Goal: Task Accomplishment & Management: Use online tool/utility

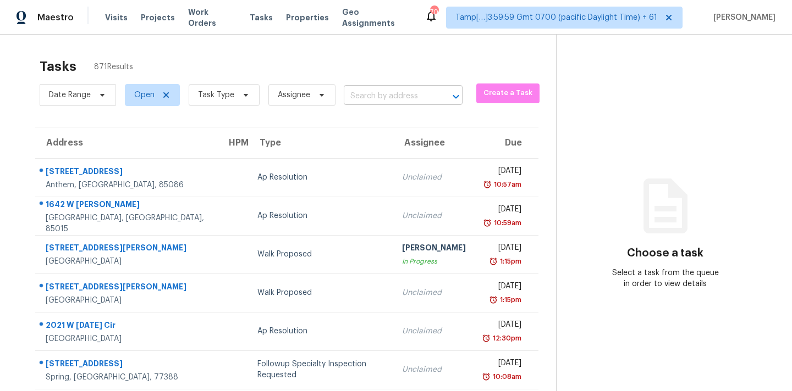
click at [355, 98] on input "text" at bounding box center [388, 96] width 88 height 17
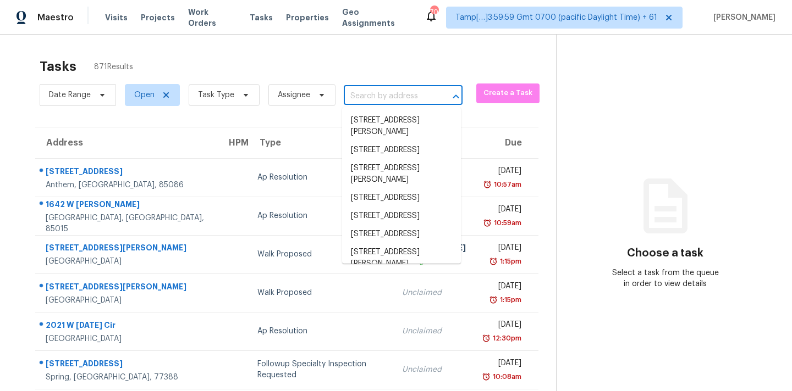
paste input "3614 Lindenfield Dr, Katy, TX 77449"
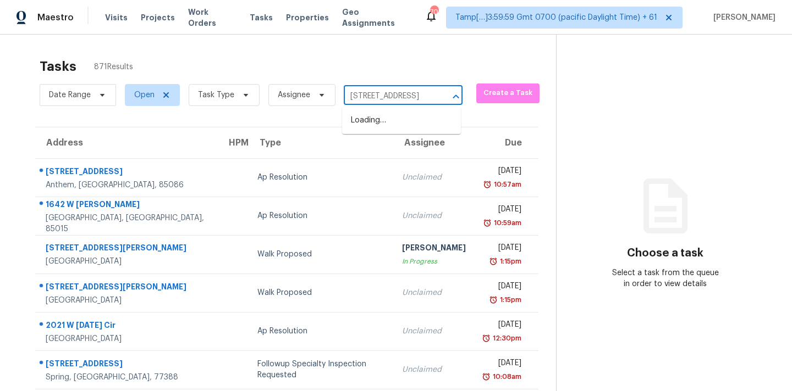
scroll to position [0, 45]
type input "3614 Lindenfield Dr, Katy, TX 77449"
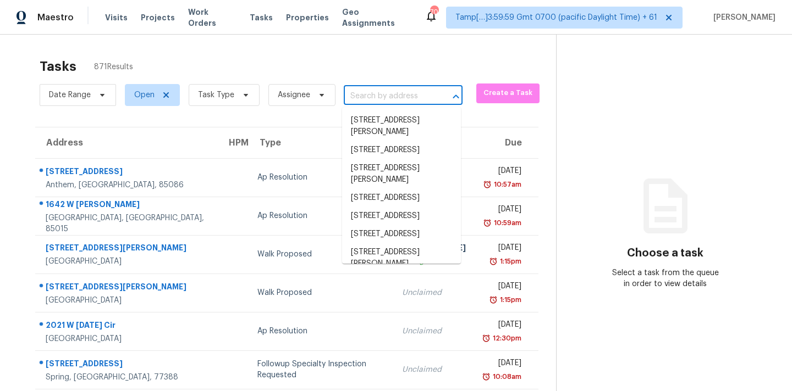
scroll to position [0, 0]
click at [386, 93] on input "text" at bounding box center [388, 96] width 88 height 17
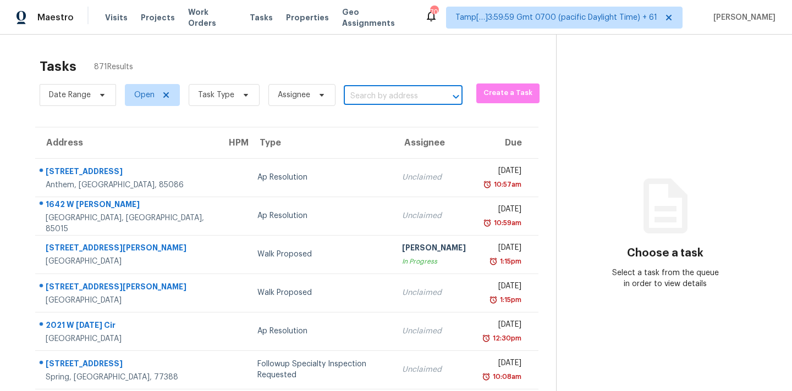
paste input "312 Seedling Way, Fallbrook, CA 92028"
type input "312 Seedling Way, Fallbrook, CA 92028"
click at [380, 124] on li "312 Seedling Way, Fallbrook, CA 92028" at bounding box center [401, 121] width 119 height 18
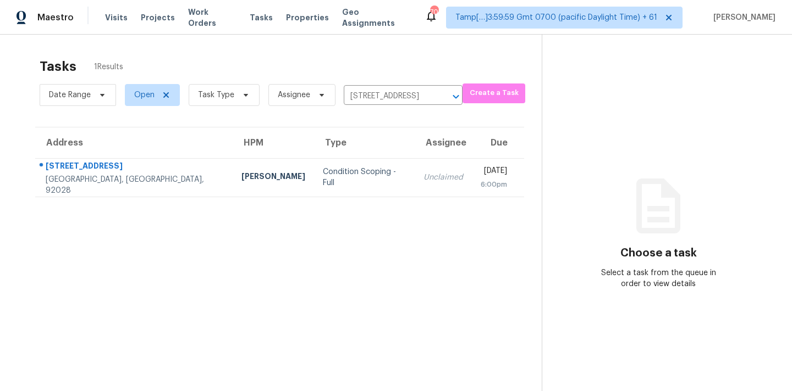
click at [423, 175] on div "Unclaimed" at bounding box center [443, 177] width 40 height 11
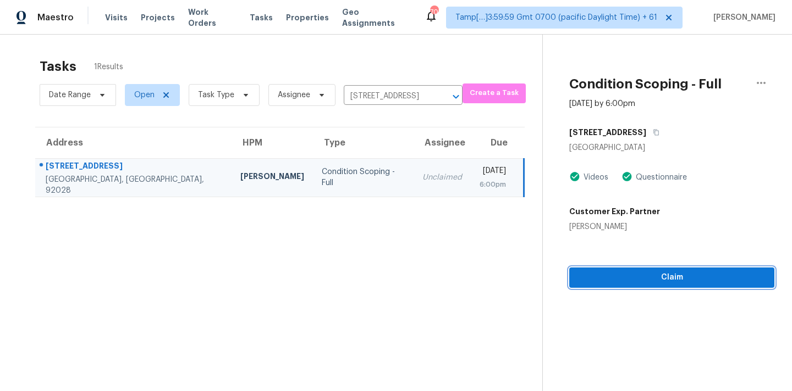
click at [615, 274] on span "Claim" at bounding box center [671, 278] width 187 height 14
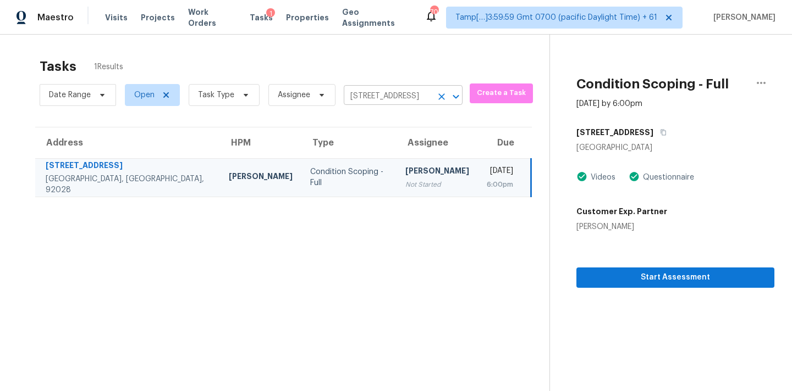
click at [373, 96] on input "312 Seedling Way, Fallbrook, CA 92028" at bounding box center [388, 96] width 88 height 17
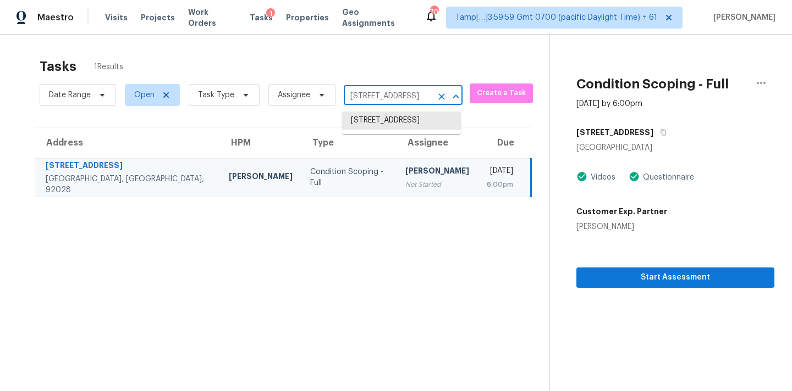
paste input "807 Herdsman Dr, Houston, TX 77079"
type input "807 Herdsman Dr, Houston, TX 77079"
click at [374, 122] on li "807 Herdsman Dr, Houston, TX 77079" at bounding box center [401, 121] width 119 height 18
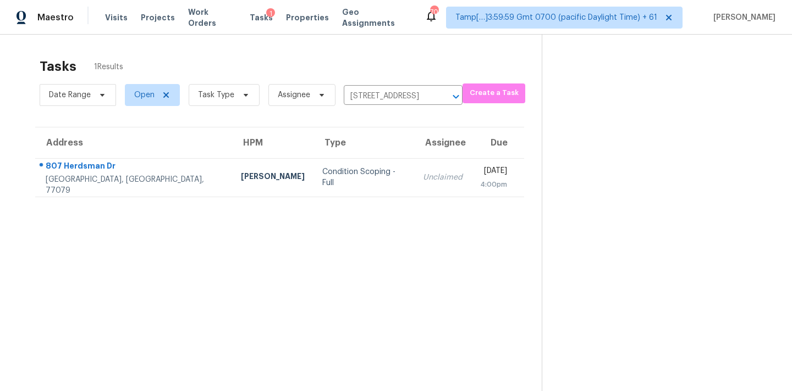
click at [423, 179] on div "Unclaimed" at bounding box center [443, 177] width 40 height 11
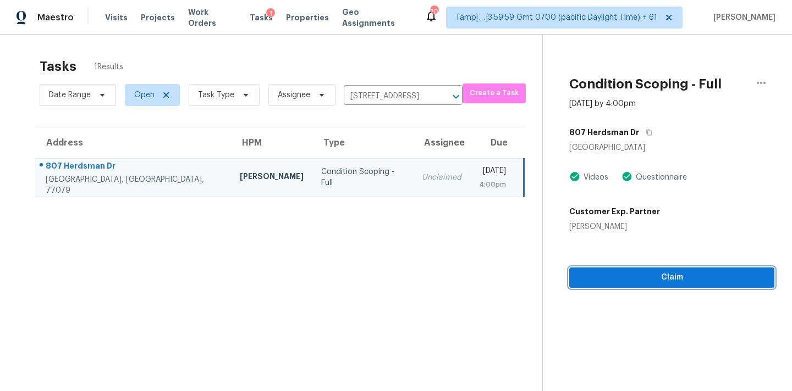
click at [671, 280] on span "Claim" at bounding box center [671, 278] width 187 height 14
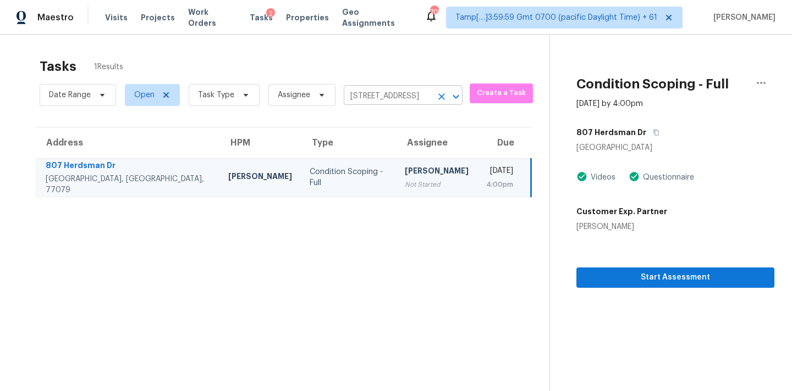
click at [381, 99] on input "807 Herdsman Dr, Houston, TX 77079" at bounding box center [388, 96] width 88 height 17
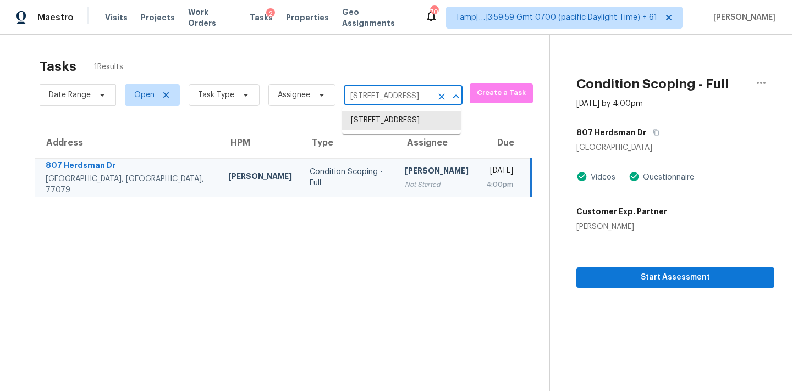
paste input "3614 Lindenfield Dr, Katy, TX 7744"
type input "3614 Lindenfield"
click at [393, 124] on li "3614 Lindenfield Dr, Katy, TX 77449" at bounding box center [401, 121] width 119 height 18
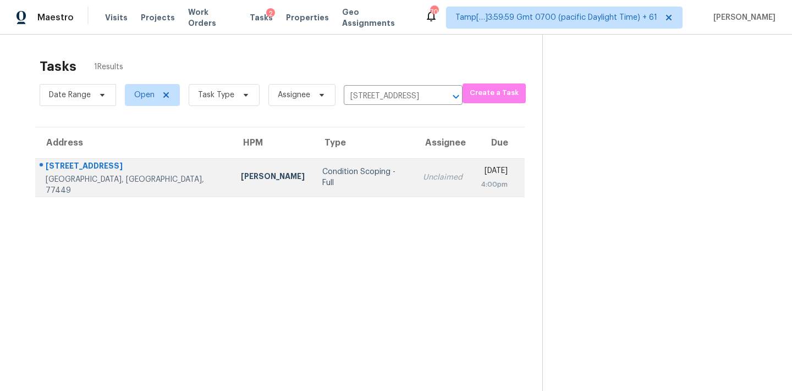
click at [423, 183] on div "Unclaimed" at bounding box center [443, 177] width 40 height 11
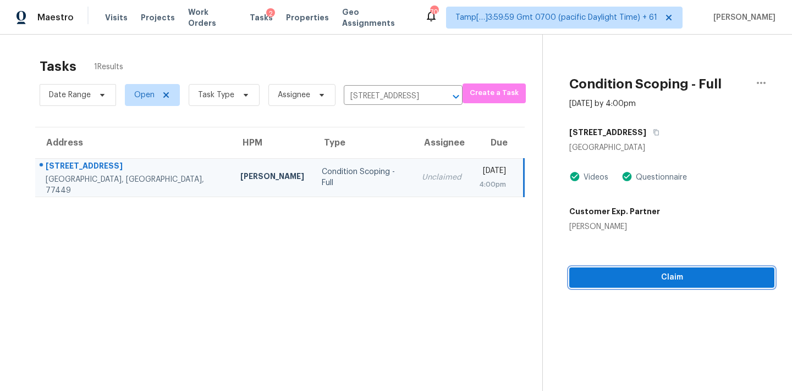
click at [614, 278] on span "Claim" at bounding box center [671, 278] width 187 height 14
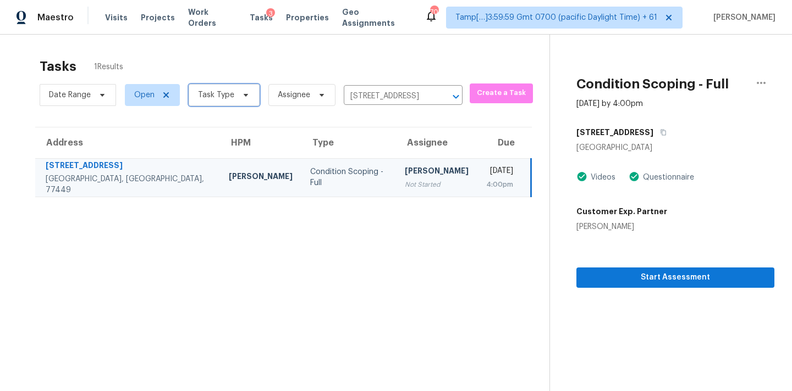
click at [228, 95] on span "Task Type" at bounding box center [216, 95] width 36 height 11
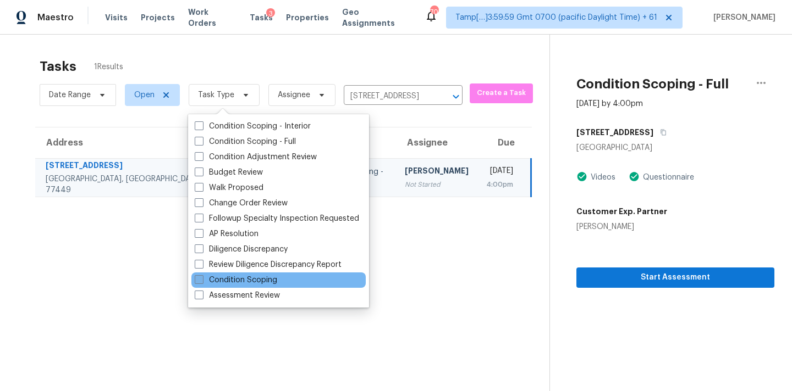
click at [258, 279] on label "Condition Scoping" at bounding box center [236, 280] width 82 height 11
click at [202, 279] on input "Condition Scoping" at bounding box center [198, 278] width 7 height 7
checkbox input "true"
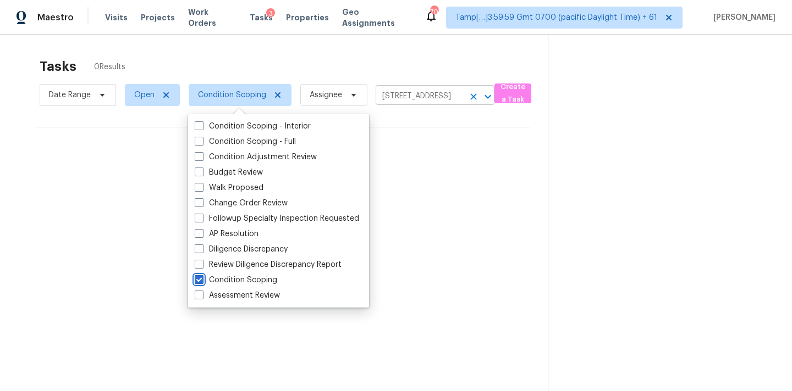
click at [472, 98] on icon "Clear" at bounding box center [473, 96] width 11 height 11
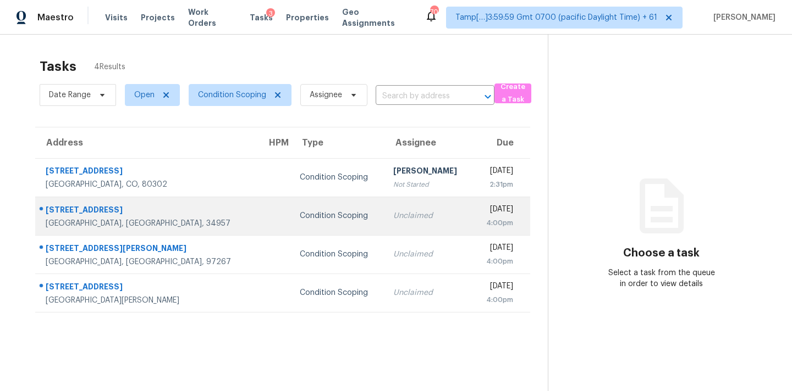
click at [393, 215] on div "Unclaimed" at bounding box center [428, 216] width 71 height 11
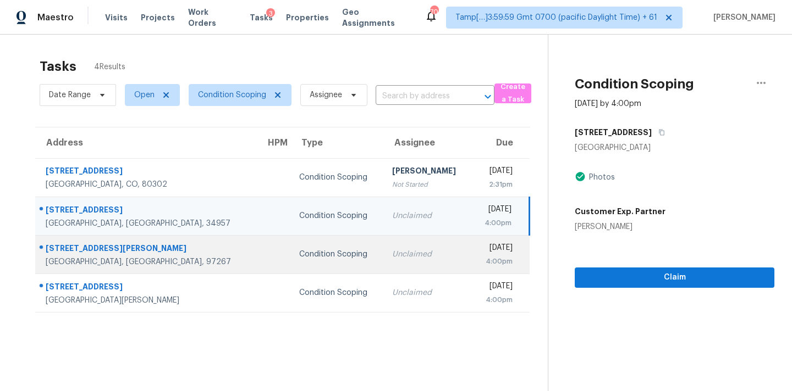
click at [383, 267] on td "Unclaimed" at bounding box center [427, 254] width 88 height 38
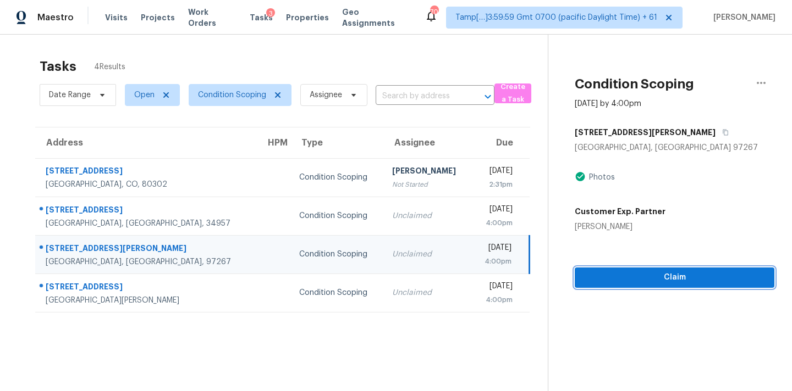
click at [587, 275] on span "Claim" at bounding box center [674, 278] width 182 height 14
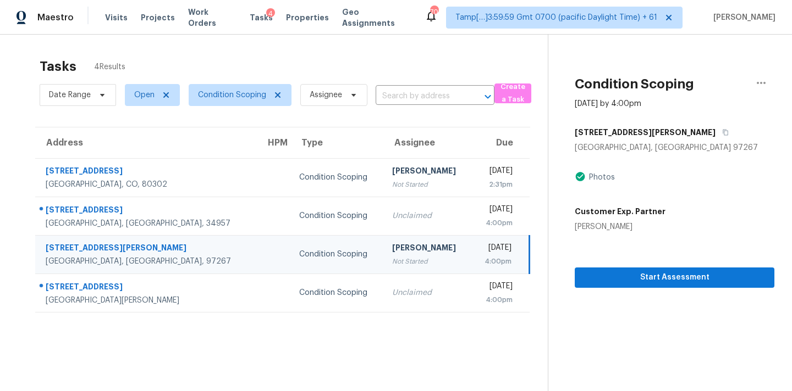
click at [392, 257] on div "Not Started" at bounding box center [427, 261] width 70 height 11
click at [278, 96] on icon at bounding box center [277, 94] width 5 height 5
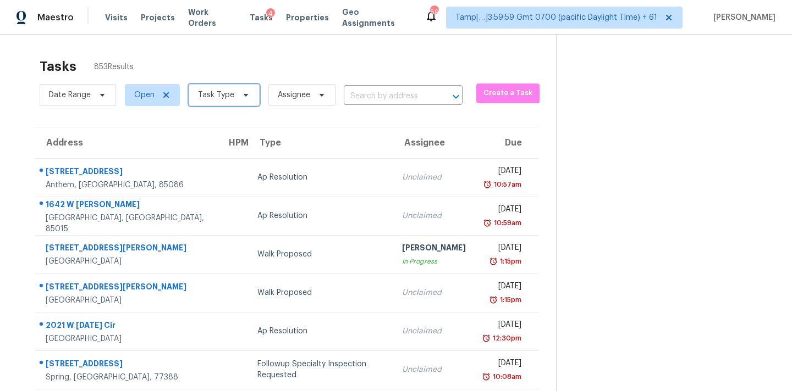
click at [228, 103] on span "Task Type" at bounding box center [224, 95] width 71 height 22
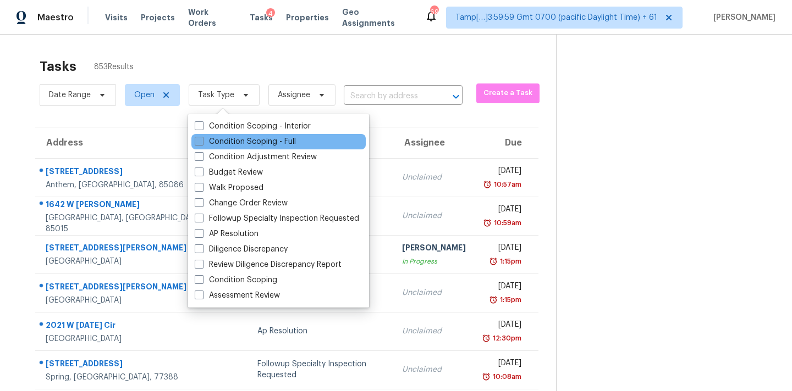
click at [247, 138] on label "Condition Scoping - Full" at bounding box center [245, 141] width 101 height 11
click at [202, 138] on input "Condition Scoping - Full" at bounding box center [198, 139] width 7 height 7
checkbox input "true"
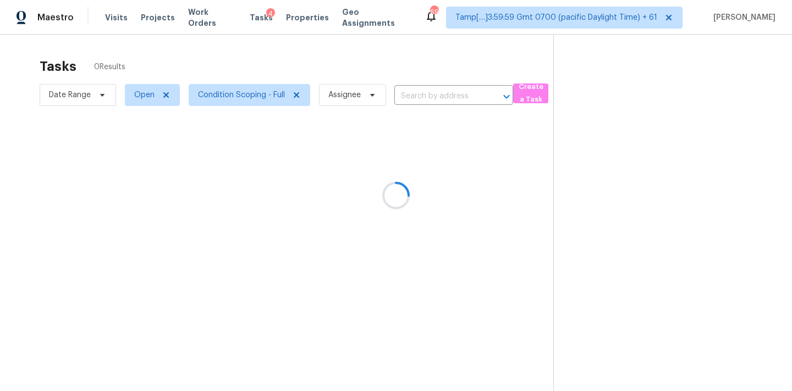
click at [147, 101] on div at bounding box center [396, 195] width 792 height 391
click at [332, 97] on div at bounding box center [396, 195] width 792 height 391
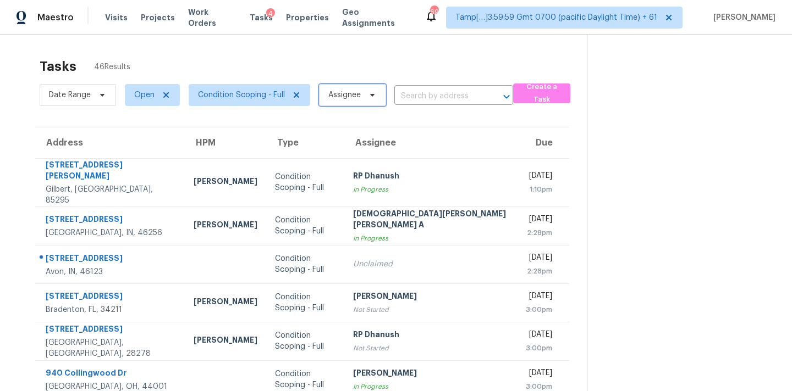
click at [332, 97] on span "Assignee" at bounding box center [344, 95] width 32 height 11
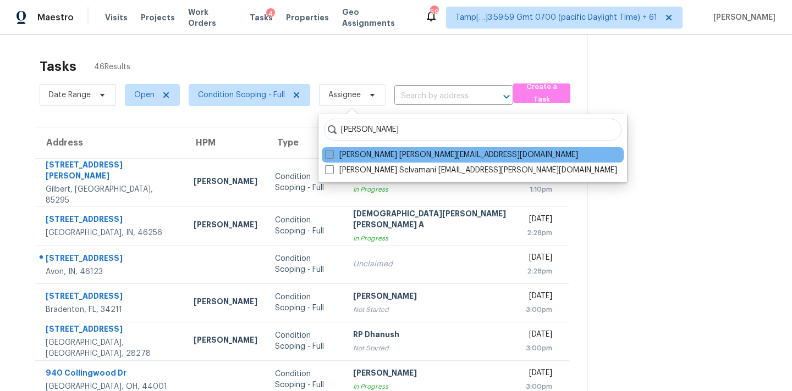
type input "[PERSON_NAME]"
click at [378, 152] on label "[PERSON_NAME] [PERSON_NAME][EMAIL_ADDRESS][DOMAIN_NAME]" at bounding box center [451, 155] width 253 height 11
click at [332, 152] on input "[PERSON_NAME] [PERSON_NAME][EMAIL_ADDRESS][DOMAIN_NAME]" at bounding box center [328, 153] width 7 height 7
checkbox input "true"
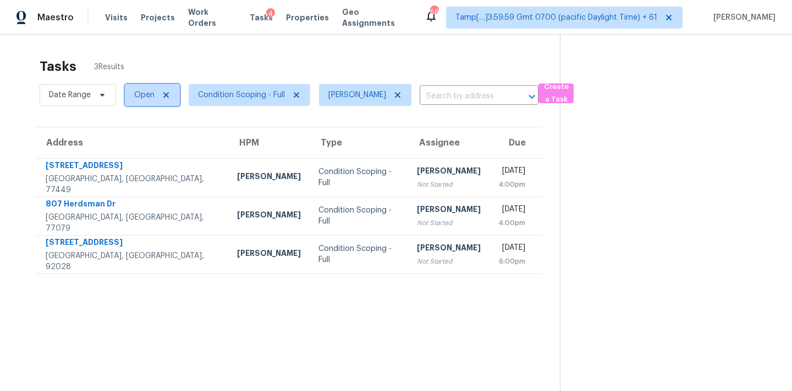
click at [142, 101] on span "Open" at bounding box center [152, 95] width 55 height 22
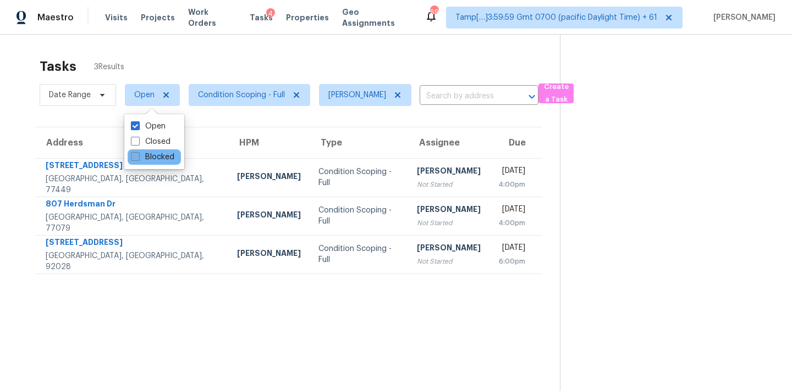
click at [155, 161] on label "Blocked" at bounding box center [152, 157] width 43 height 11
click at [138, 159] on input "Blocked" at bounding box center [134, 155] width 7 height 7
checkbox input "true"
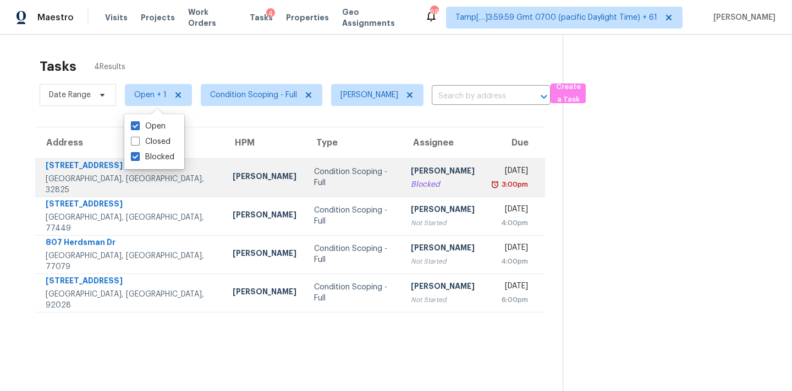
click at [343, 179] on td "Condition Scoping - Full" at bounding box center [353, 177] width 97 height 38
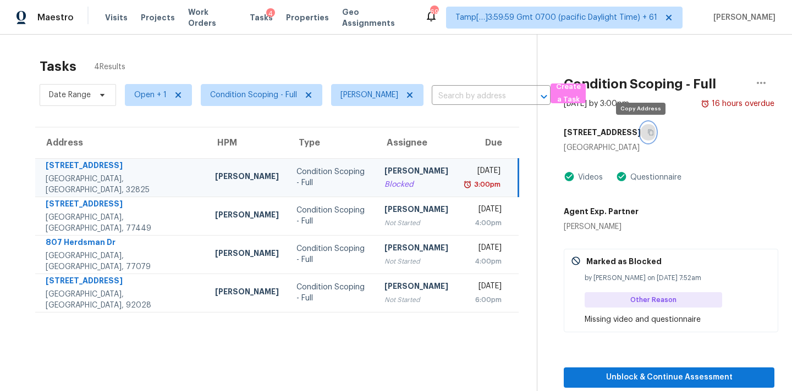
click at [648, 135] on icon "button" at bounding box center [650, 133] width 5 height 6
click at [142, 96] on span "Open + 1" at bounding box center [150, 95] width 32 height 11
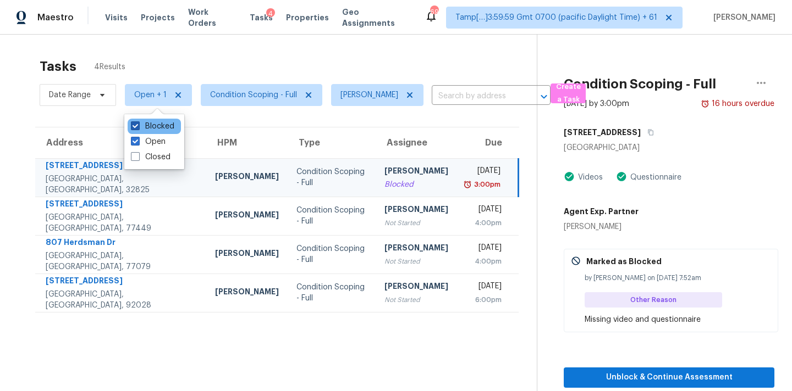
click at [159, 129] on label "Blocked" at bounding box center [152, 126] width 43 height 11
click at [138, 128] on input "Blocked" at bounding box center [134, 124] width 7 height 7
checkbox input "false"
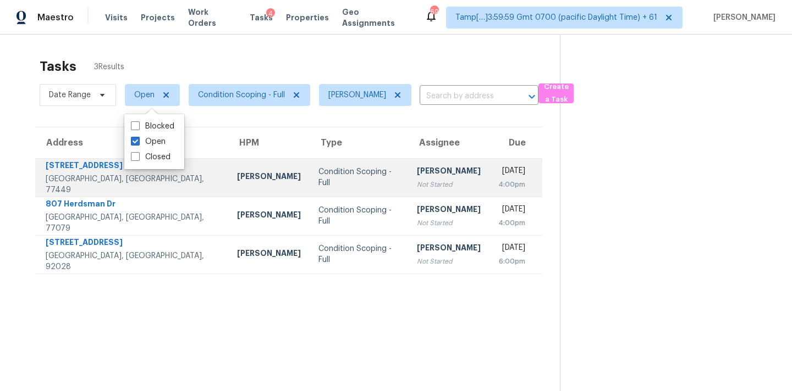
click at [318, 178] on div "Condition Scoping - Full" at bounding box center [358, 178] width 81 height 22
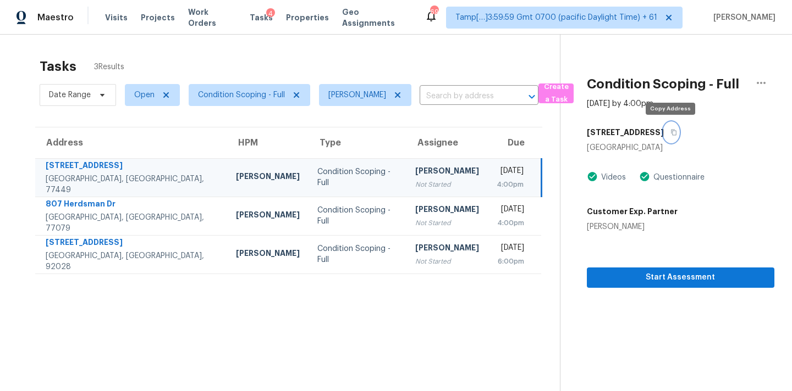
click at [671, 135] on icon "button" at bounding box center [673, 132] width 7 height 7
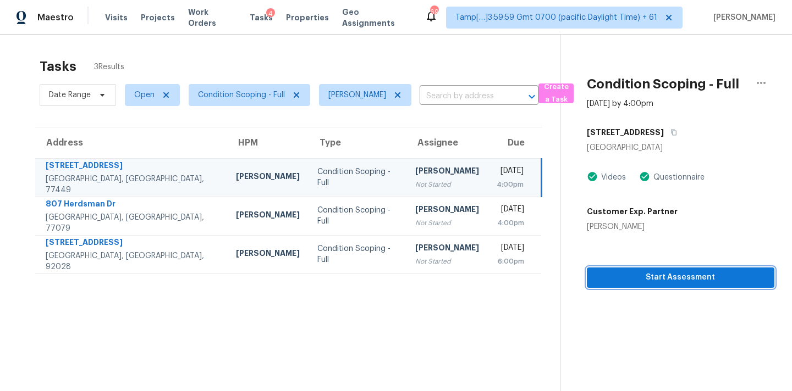
click at [661, 277] on span "Start Assessment" at bounding box center [680, 278] width 170 height 14
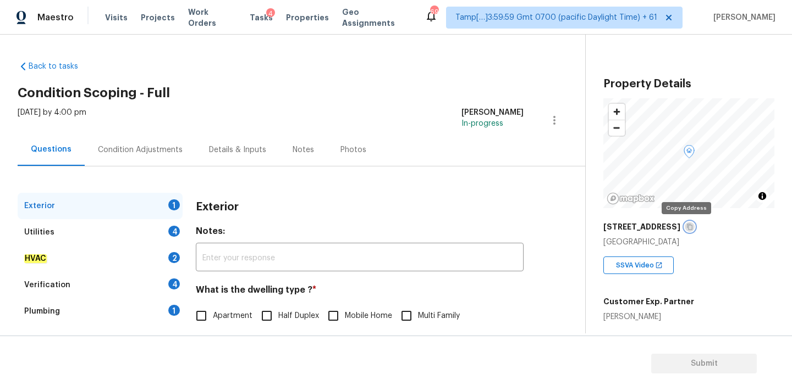
click at [687, 229] on icon "button" at bounding box center [689, 227] width 5 height 6
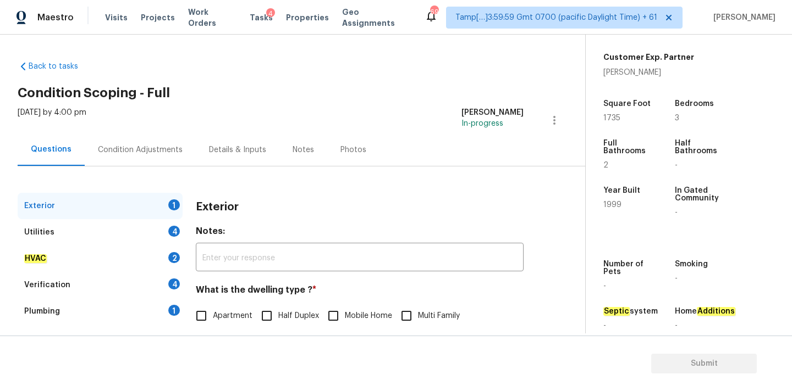
scroll to position [138, 0]
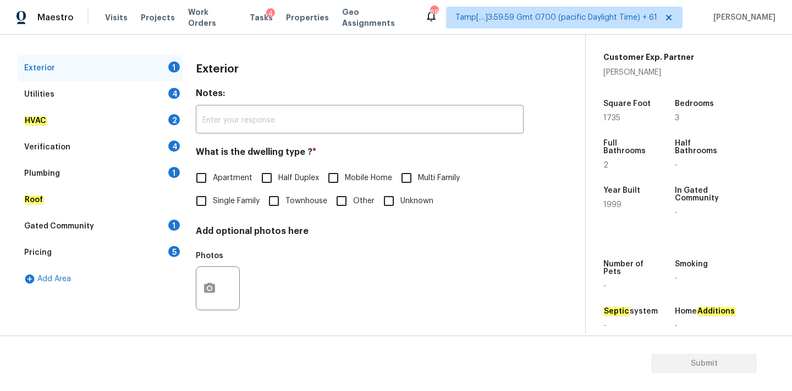
click at [232, 203] on span "Single Family" at bounding box center [236, 202] width 47 height 12
click at [213, 203] on input "Single Family" at bounding box center [201, 201] width 23 height 23
checkbox input "true"
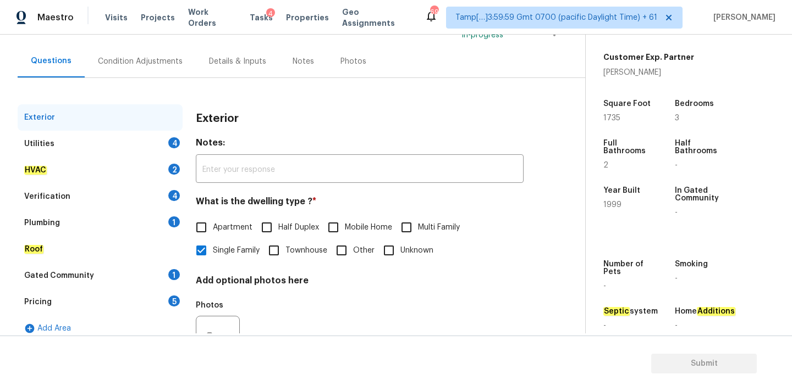
scroll to position [84, 0]
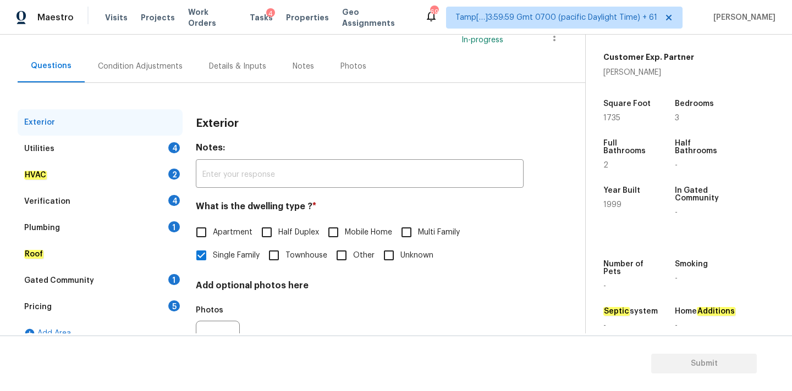
click at [180, 65] on div "Condition Adjustments" at bounding box center [140, 66] width 111 height 32
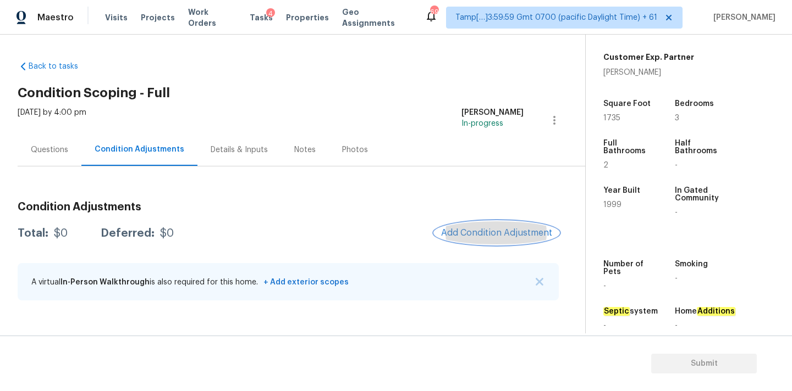
click at [478, 238] on button "Add Condition Adjustment" at bounding box center [496, 233] width 124 height 23
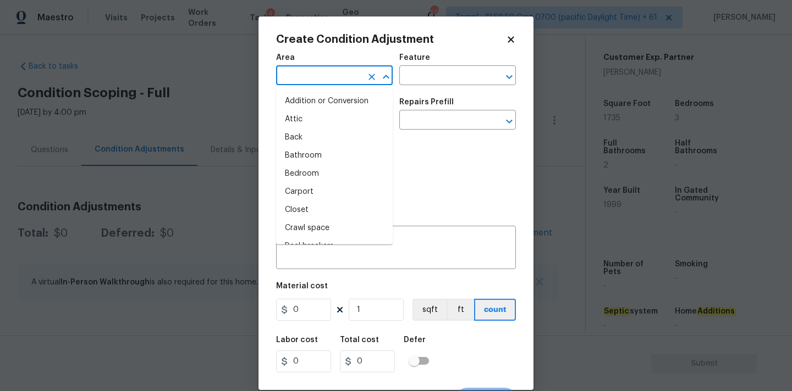
click at [314, 70] on input "text" at bounding box center [319, 76] width 86 height 17
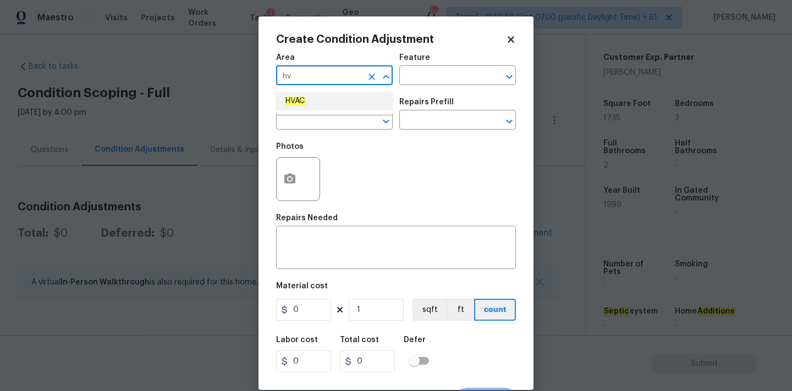
click at [310, 103] on li "HVAC" at bounding box center [334, 101] width 117 height 18
type input "HVAC"
click at [310, 122] on input "text" at bounding box center [319, 121] width 86 height 17
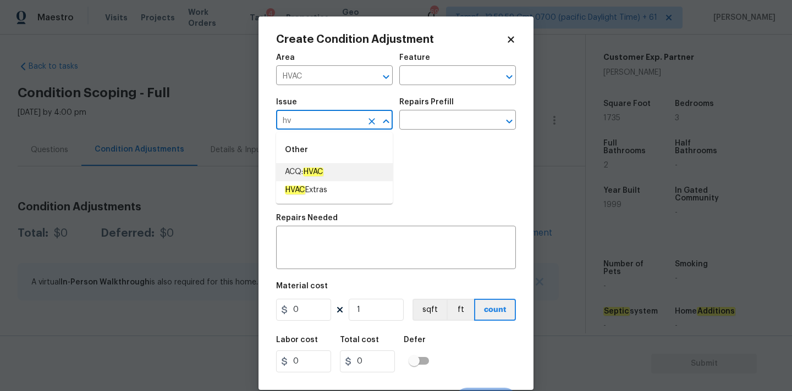
click at [316, 172] on em "HVAC" at bounding box center [313, 172] width 20 height 9
type input "ACQ: HVAC"
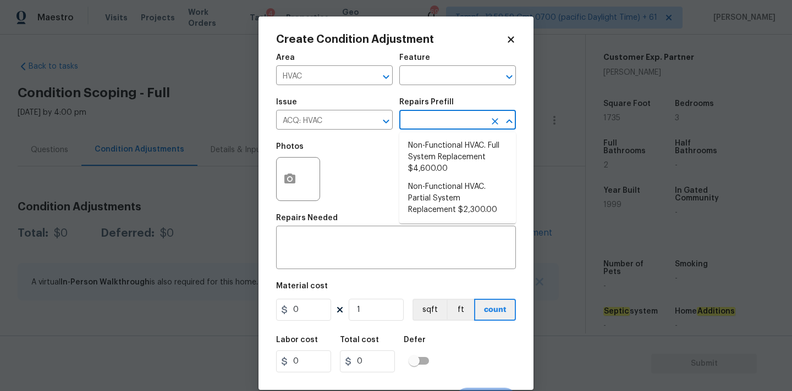
click at [440, 127] on input "text" at bounding box center [442, 121] width 86 height 17
click at [438, 202] on span "Non-Functional HVAC . Partial System Replacement $2,300.00" at bounding box center [457, 198] width 99 height 35
type input "Acquisition"
type textarea "Acquisition Scope: Partial System Replacement"
type input "2300"
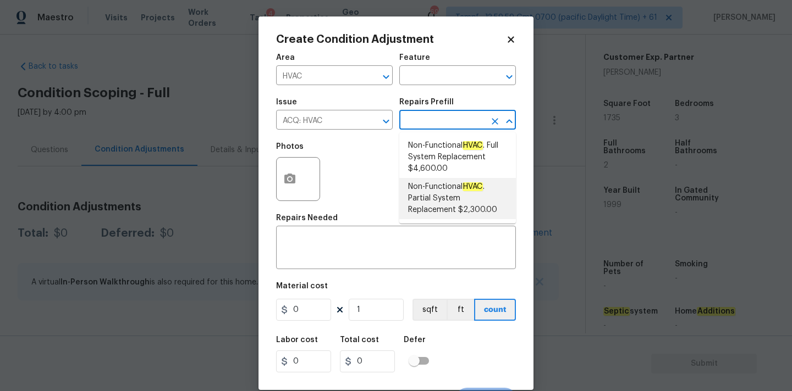
type input "2300"
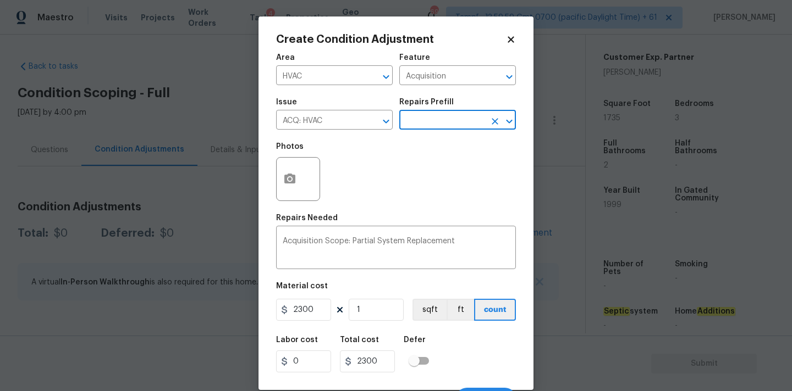
click at [439, 120] on input "text" at bounding box center [442, 121] width 86 height 17
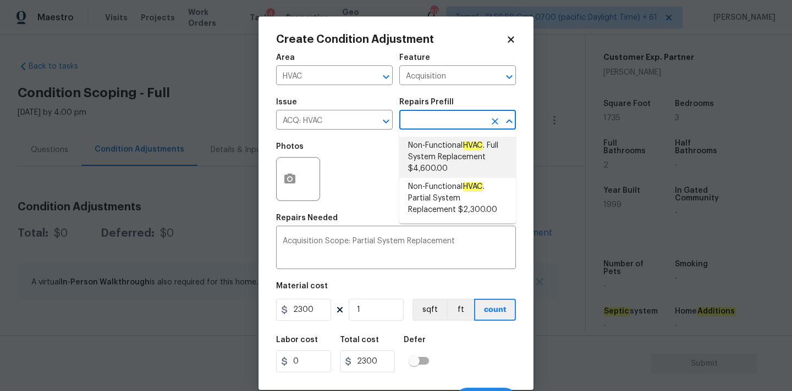
click at [438, 146] on span "Non-Functional HVAC . Full System Replacement $4,600.00" at bounding box center [457, 157] width 99 height 35
type textarea "Acquisition Scope: Full System Replacement"
type input "4600"
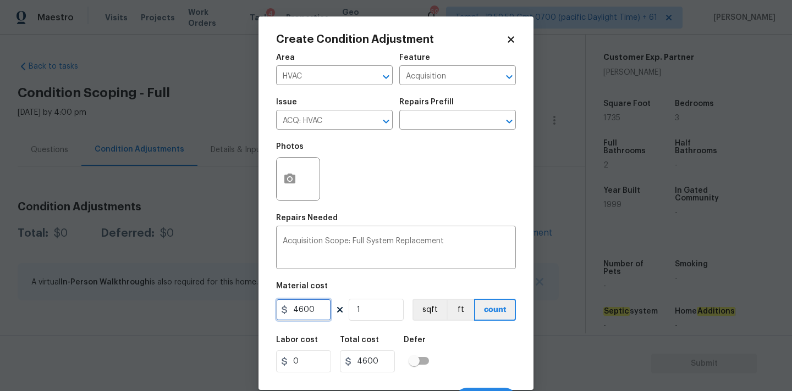
click at [319, 308] on input "4600" at bounding box center [303, 310] width 55 height 22
type input "2300"
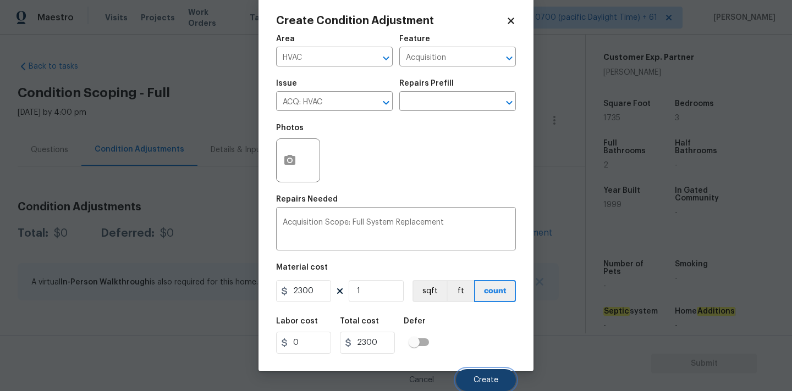
click at [476, 373] on button "Create" at bounding box center [486, 381] width 60 height 22
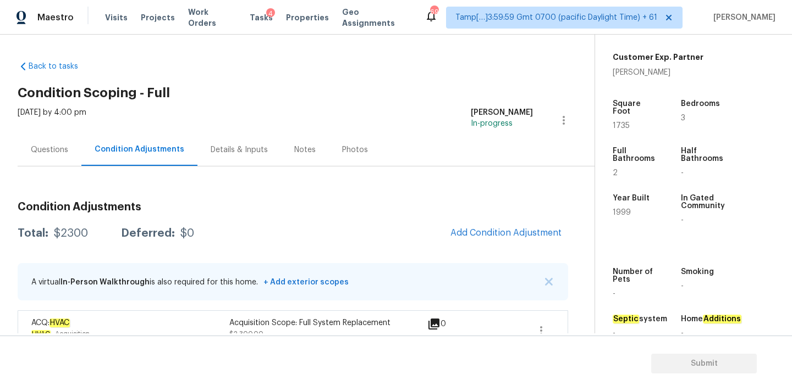
scroll to position [21, 0]
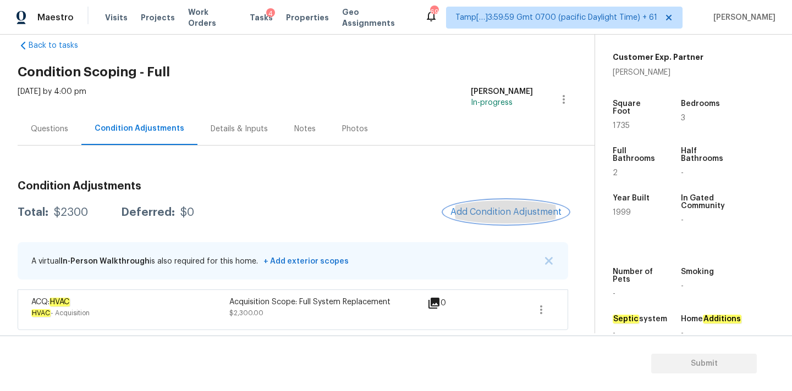
click at [486, 212] on span "Add Condition Adjustment" at bounding box center [505, 212] width 111 height 10
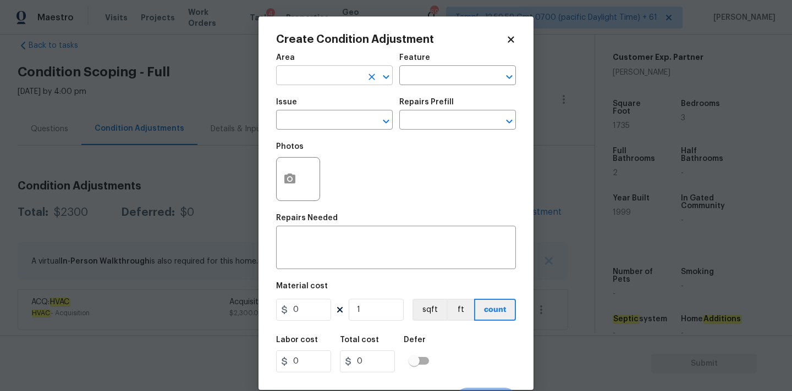
click at [328, 71] on input "text" at bounding box center [319, 76] width 86 height 17
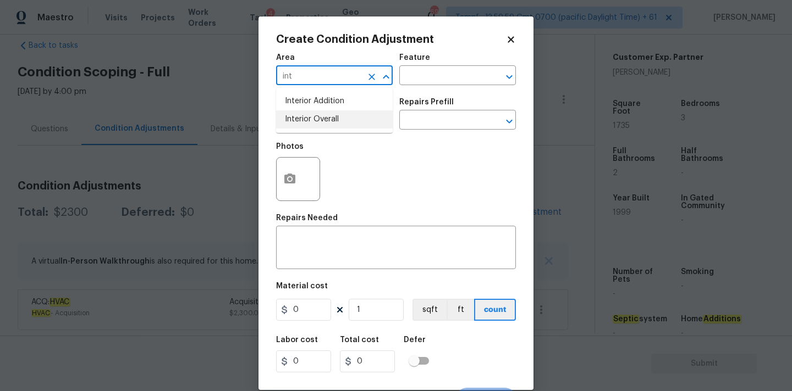
click at [329, 127] on li "Interior Overall" at bounding box center [334, 120] width 117 height 18
type input "Interior Overall"
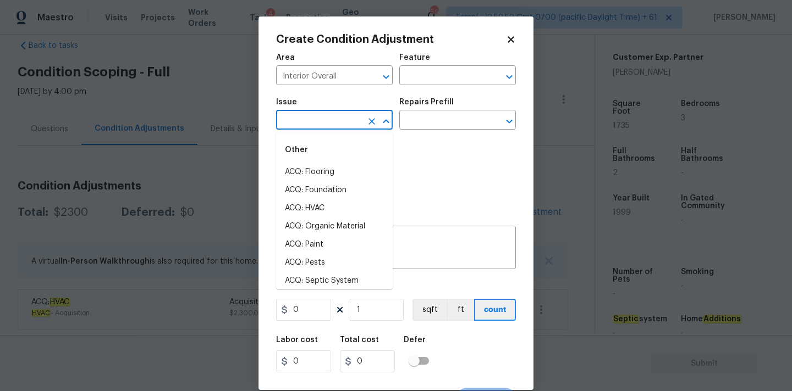
click at [333, 125] on input "text" at bounding box center [319, 121] width 86 height 17
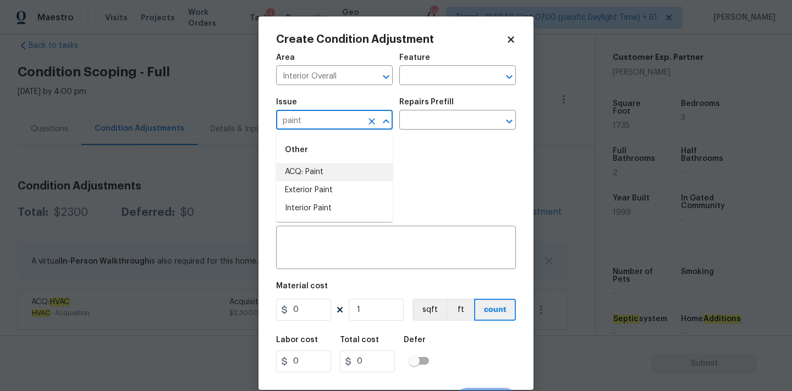
click at [337, 166] on li "ACQ: Paint" at bounding box center [334, 172] width 117 height 18
type input "ACQ: Paint"
click at [433, 119] on input "text" at bounding box center [442, 121] width 86 height 17
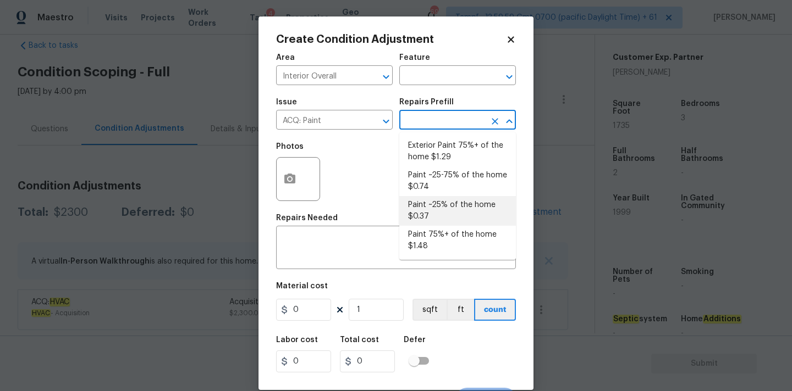
click at [424, 214] on li "Paint ~25% of the home $0.37" at bounding box center [457, 211] width 117 height 30
type input "Acquisition"
type textarea "Acquisition Scope: ~25% of the home needs interior paint"
type input "0.37"
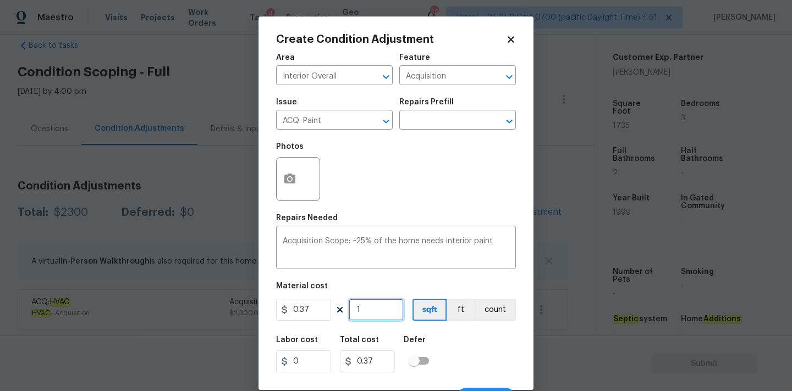
click at [380, 312] on input "1" at bounding box center [376, 310] width 55 height 22
type input "17"
type input "6.29"
type input "173"
type input "64.01"
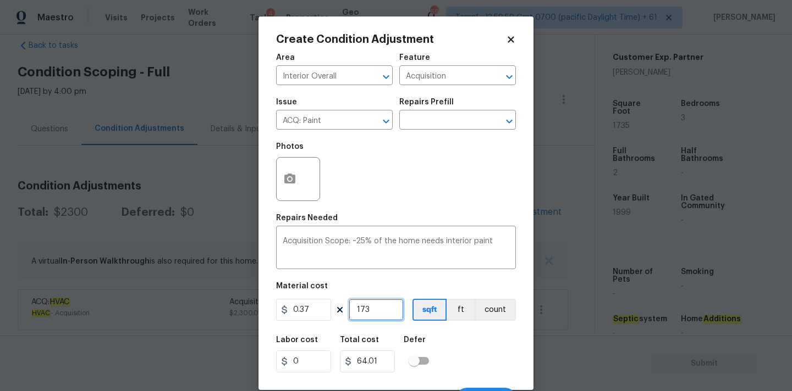
type input "1735"
type input "641.95"
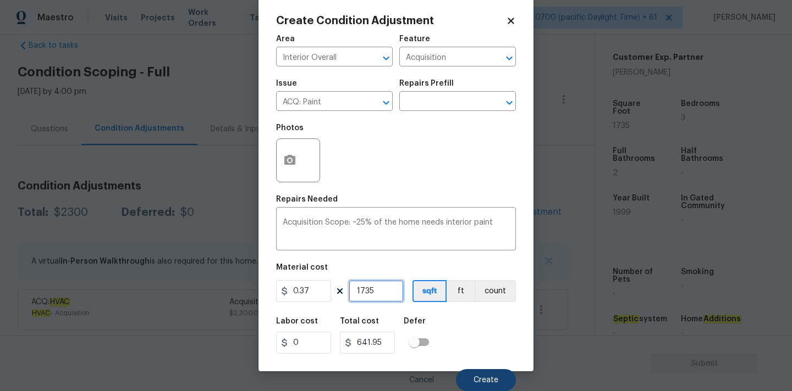
type input "1735"
click at [476, 378] on span "Create" at bounding box center [485, 381] width 25 height 8
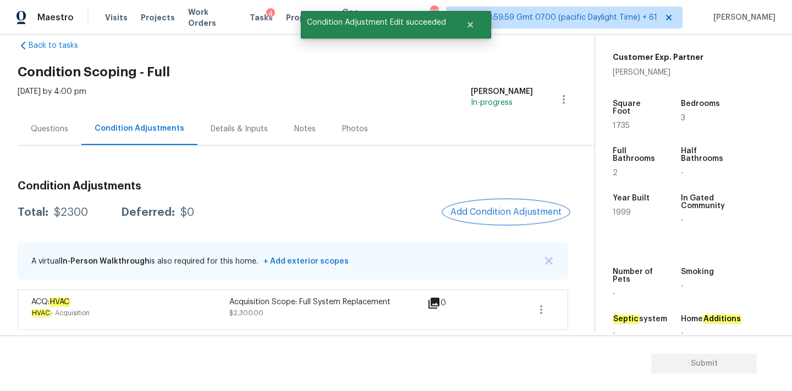
scroll to position [0, 0]
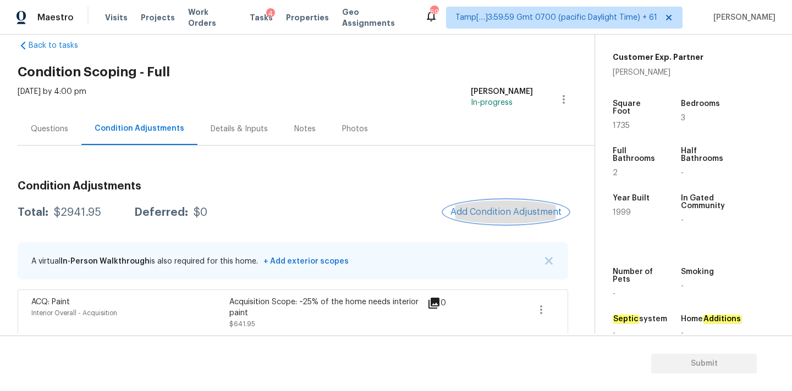
click at [486, 214] on span "Add Condition Adjustment" at bounding box center [505, 212] width 111 height 10
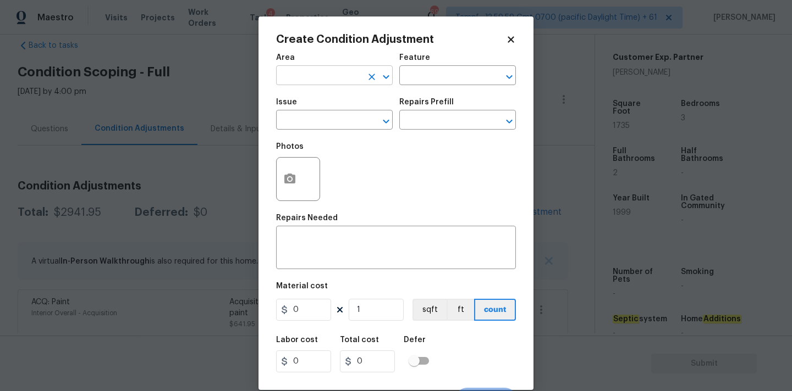
click at [315, 77] on input "text" at bounding box center [319, 76] width 86 height 17
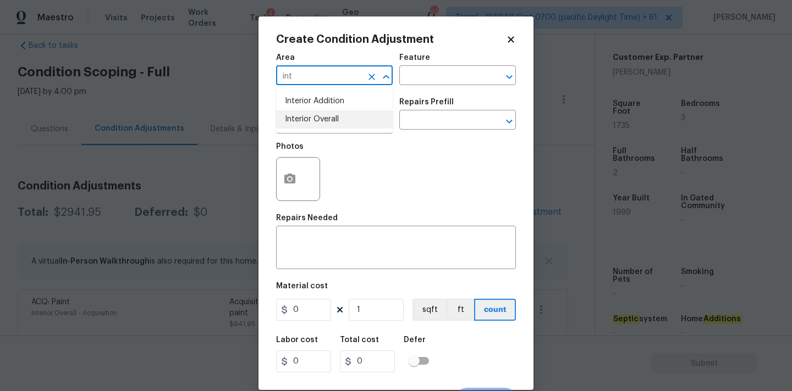
click at [317, 122] on li "Interior Overall" at bounding box center [334, 120] width 117 height 18
type input "Interior Overall"
click at [327, 122] on input "text" at bounding box center [319, 121] width 86 height 17
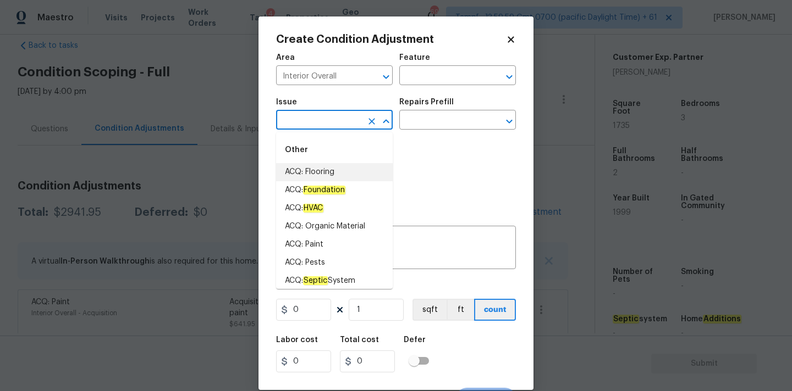
click at [331, 169] on li "ACQ: Flooring" at bounding box center [334, 172] width 117 height 18
type input "ACQ: Flooring"
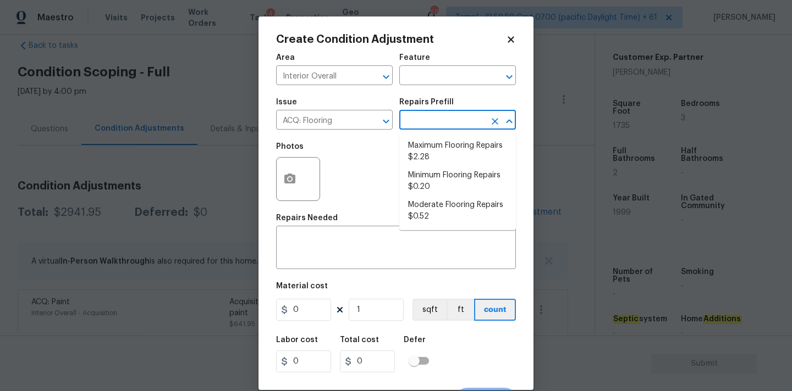
click at [453, 123] on input "text" at bounding box center [442, 121] width 86 height 17
click at [440, 180] on li "Minimum Flooring Repairs $0.20" at bounding box center [457, 182] width 117 height 30
type input "Acquisition"
type textarea "Acquisition Scope: Minimum flooring repairs"
type input "0.2"
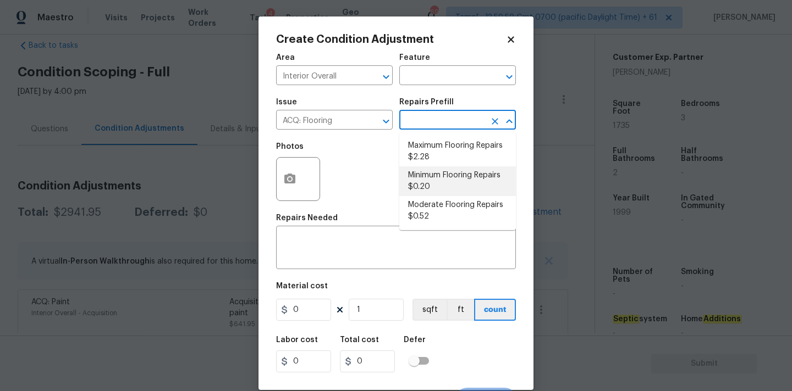
type input "0.2"
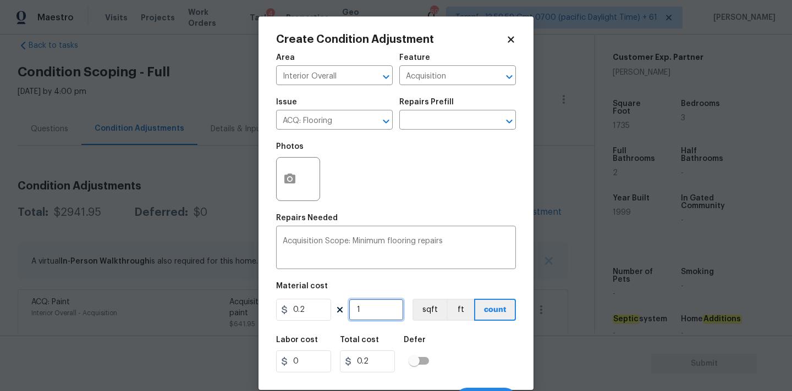
click at [373, 305] on input "1" at bounding box center [376, 310] width 55 height 22
type input "17"
type input "3.4"
type input "173"
type input "34.6"
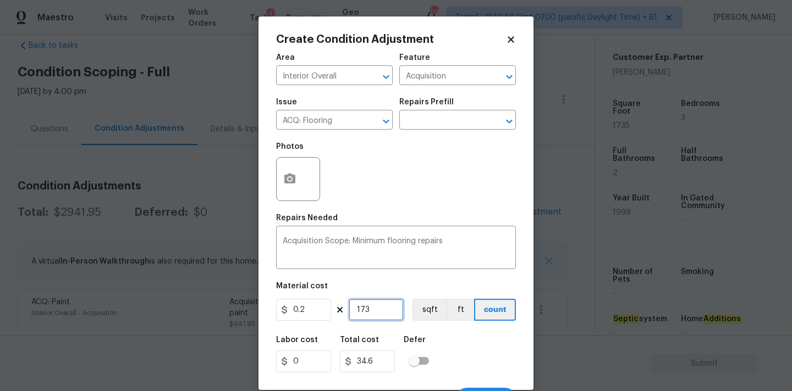
type input "1735"
type input "347"
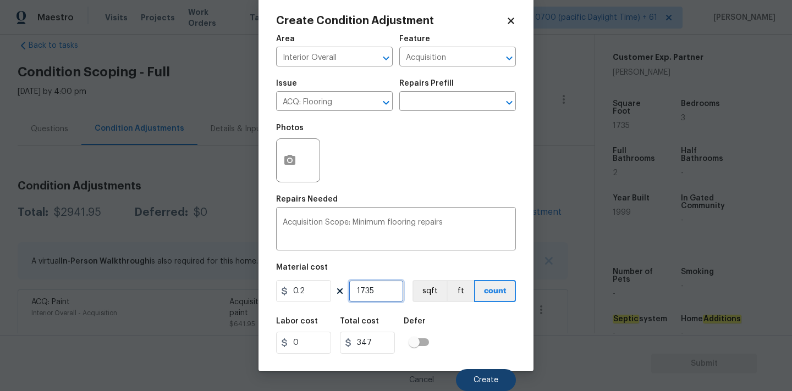
type input "1735"
click at [479, 376] on button "Create" at bounding box center [486, 381] width 60 height 22
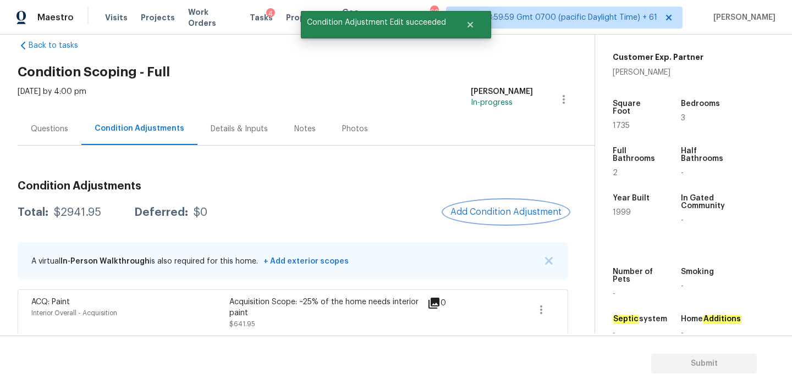
scroll to position [0, 0]
click at [485, 214] on span "Add Condition Adjustment" at bounding box center [505, 212] width 111 height 10
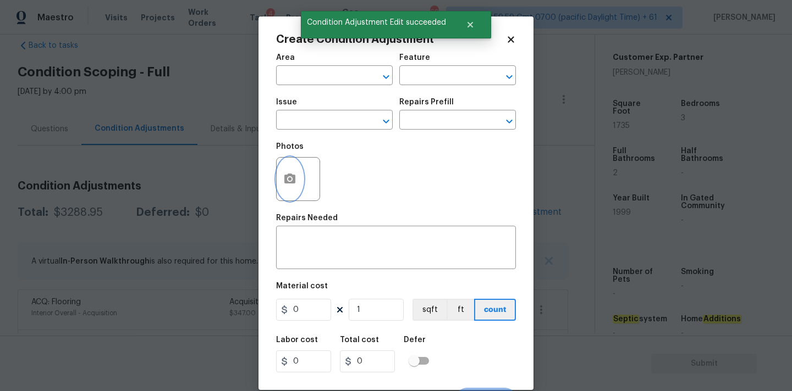
click at [294, 180] on icon "button" at bounding box center [289, 179] width 11 height 10
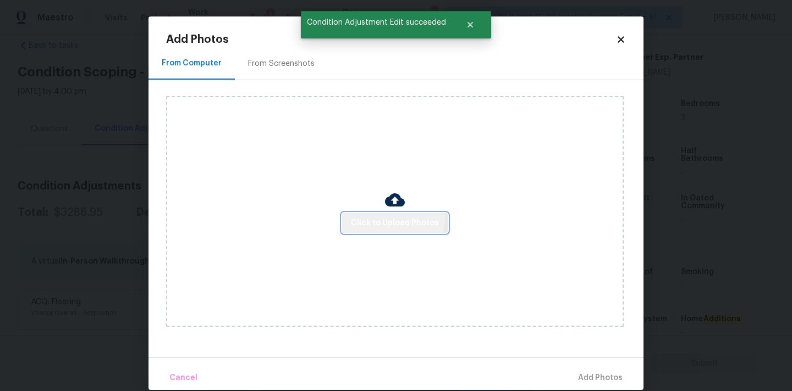
click at [355, 217] on span "Click to Upload Photos" at bounding box center [395, 224] width 88 height 14
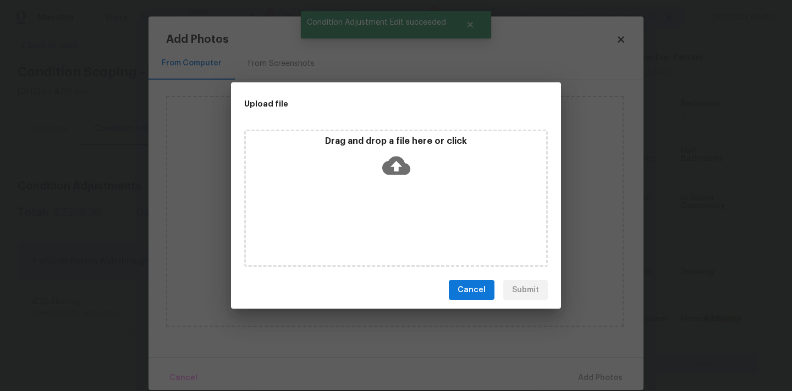
drag, startPoint x: 355, startPoint y: 216, endPoint x: 382, endPoint y: 179, distance: 45.3
click at [382, 179] on div "Drag and drop a file here or click" at bounding box center [396, 159] width 300 height 47
